Goal: Transaction & Acquisition: Purchase product/service

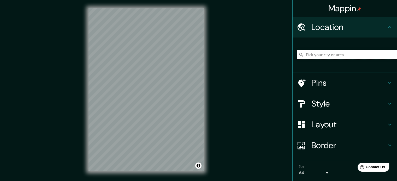
click at [319, 53] on input "Pick your city or area" at bounding box center [346, 54] width 100 height 9
paste input "[PERSON_NAME] 1300"
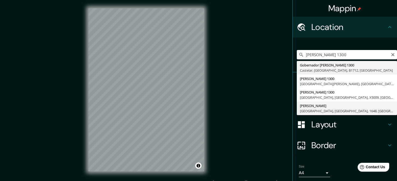
type input "[PERSON_NAME], [GEOGRAPHIC_DATA], [GEOGRAPHIC_DATA], 1648, [GEOGRAPHIC_DATA]"
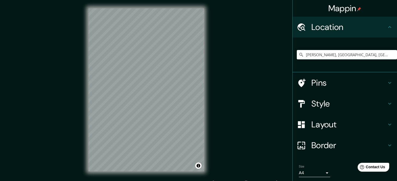
click at [338, 104] on h4 "Style" at bounding box center [348, 104] width 75 height 10
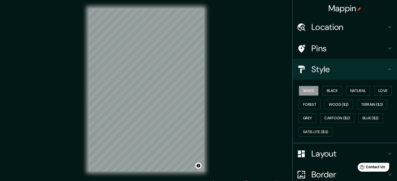
click at [318, 158] on h4 "Layout" at bounding box center [348, 154] width 75 height 10
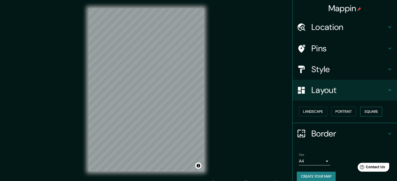
click at [367, 113] on button "Square" at bounding box center [371, 112] width 22 height 10
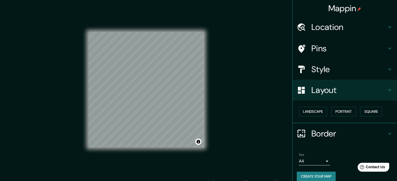
click at [336, 74] on h4 "Style" at bounding box center [348, 69] width 75 height 10
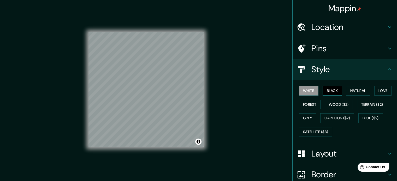
click at [331, 90] on button "Black" at bounding box center [332, 91] width 20 height 10
click at [347, 90] on button "Natural" at bounding box center [358, 91] width 24 height 10
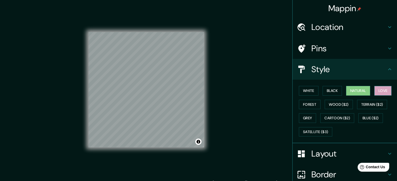
click at [374, 90] on button "Love" at bounding box center [382, 91] width 17 height 10
click at [304, 102] on button "Forest" at bounding box center [309, 105] width 22 height 10
click at [354, 92] on button "Natural" at bounding box center [358, 91] width 24 height 10
drag, startPoint x: 313, startPoint y: 117, endPoint x: 306, endPoint y: 117, distance: 7.8
click at [306, 117] on div "White Black Natural Love Forest Wood ($2) Terrain ($2) Grey Cartoon ($2) Blue (…" at bounding box center [346, 111] width 100 height 55
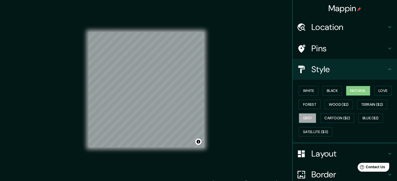
click at [306, 117] on button "Grey" at bounding box center [306, 118] width 17 height 10
click at [307, 129] on button "Satellite ($3)" at bounding box center [314, 132] width 33 height 10
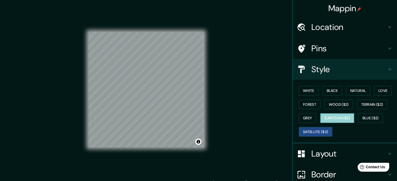
click at [323, 121] on button "Cartoon ($2)" at bounding box center [337, 118] width 34 height 10
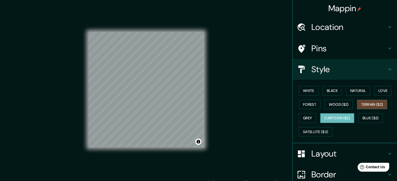
click at [365, 101] on button "Terrain ($2)" at bounding box center [372, 105] width 30 height 10
click at [331, 106] on button "Wood ($2)" at bounding box center [338, 105] width 28 height 10
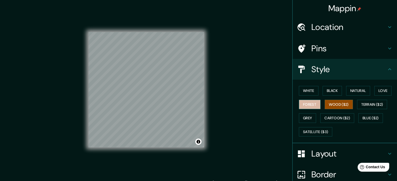
click at [310, 106] on button "Forest" at bounding box center [309, 105] width 22 height 10
click at [331, 95] on button "Black" at bounding box center [332, 91] width 20 height 10
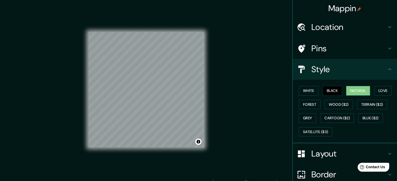
click at [354, 94] on button "Natural" at bounding box center [358, 91] width 24 height 10
